Goal: Check status: Check status

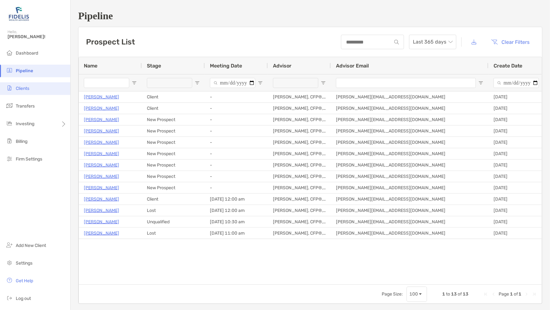
click at [23, 90] on span "Clients" at bounding box center [23, 88] width 14 height 5
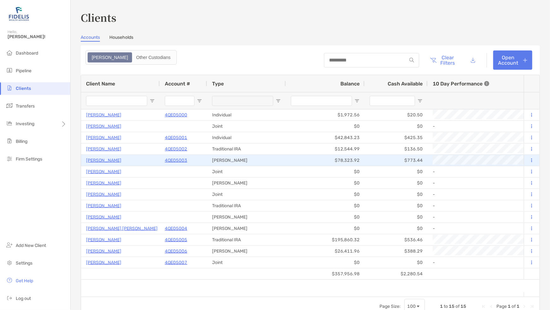
click at [177, 159] on p "4QE05003" at bounding box center [176, 160] width 22 height 8
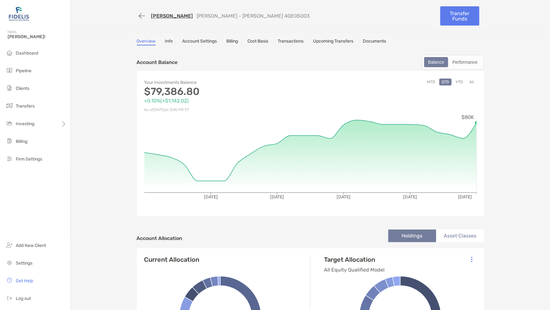
click at [165, 41] on link "Info" at bounding box center [169, 41] width 8 height 7
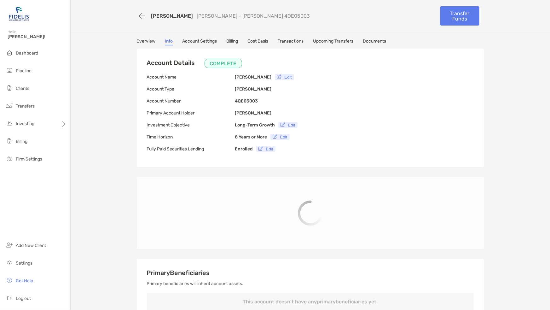
type input "**********"
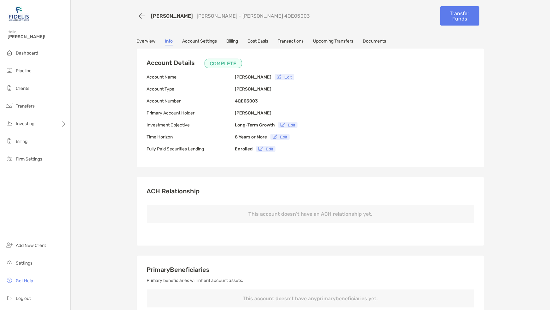
click at [140, 40] on link "Overview" at bounding box center [146, 41] width 19 height 7
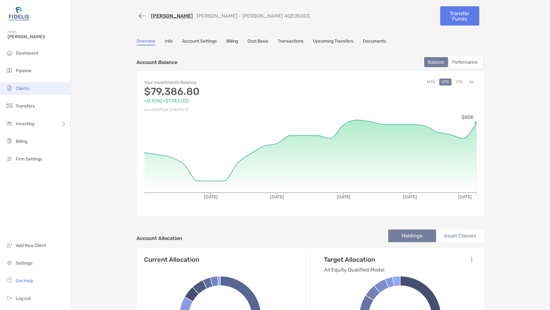
click at [21, 91] on li "Clients" at bounding box center [35, 88] width 70 height 13
